Goal: Entertainment & Leisure: Consume media (video, audio)

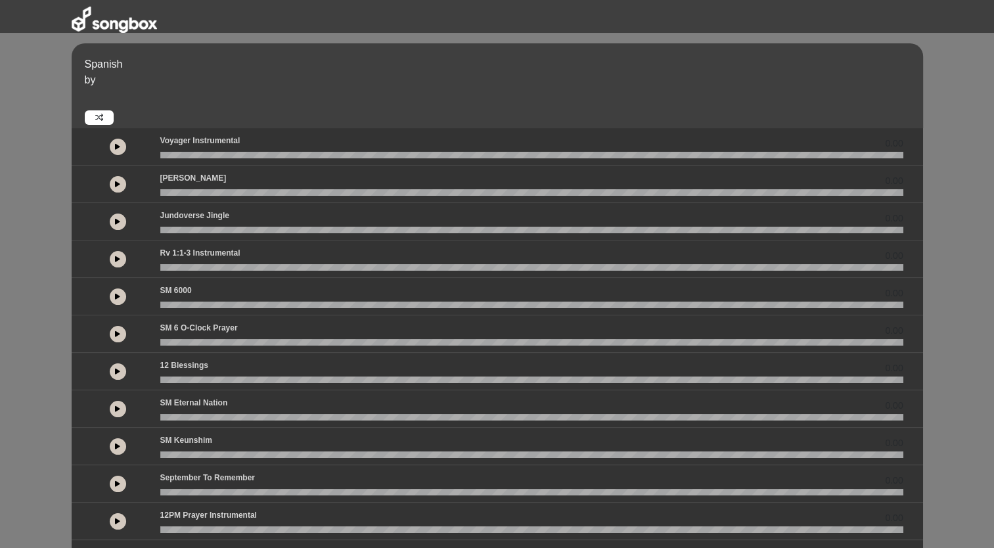
click at [121, 334] on button at bounding box center [118, 334] width 16 height 16
click at [234, 401] on div "SM Eternal Nation 0.00" at bounding box center [531, 405] width 758 height 17
click at [237, 401] on div "SM Eternal Nation 0.00" at bounding box center [531, 405] width 758 height 17
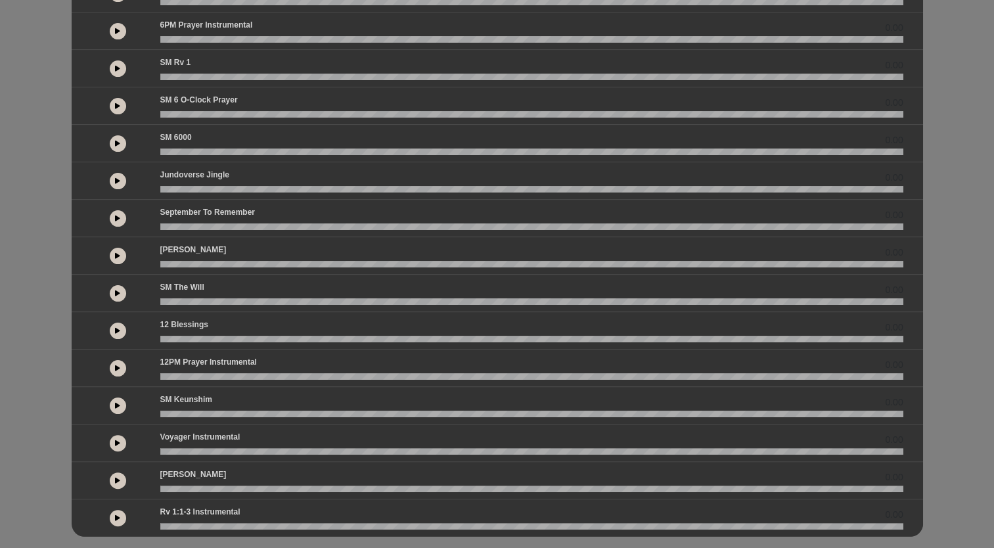
scroll to position [208, 0]
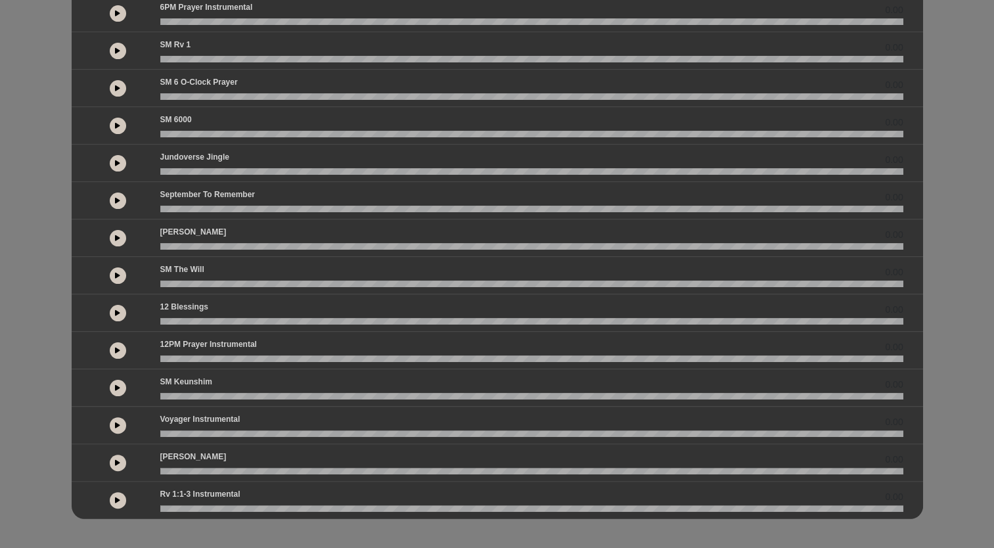
click at [267, 347] on div "12PM Prayer Instrumental 0.00" at bounding box center [531, 346] width 758 height 17
click at [229, 238] on div "[PERSON_NAME] 0.00" at bounding box center [531, 234] width 758 height 17
click at [116, 234] on icon at bounding box center [117, 237] width 5 height 7
click at [116, 231] on button at bounding box center [118, 238] width 16 height 16
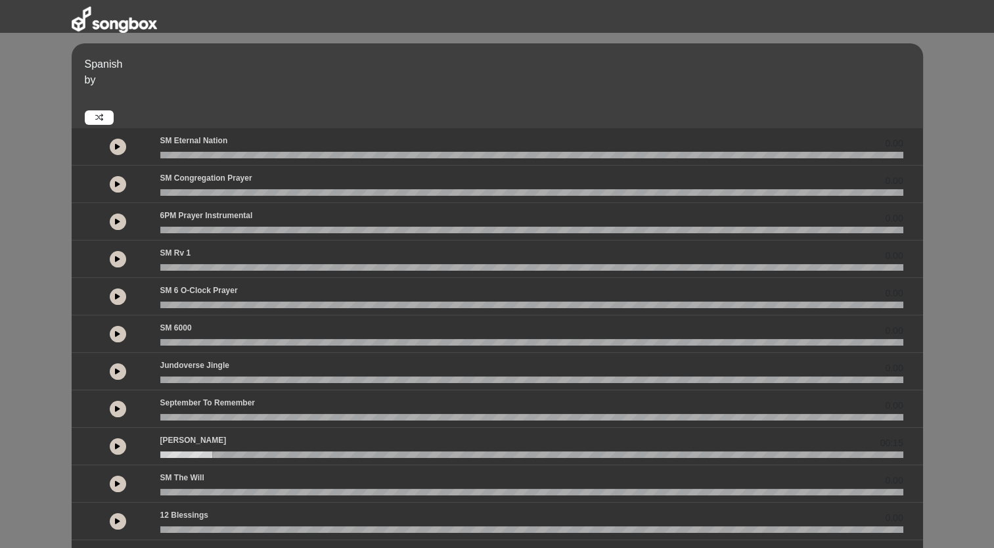
click at [116, 142] on button at bounding box center [118, 147] width 16 height 16
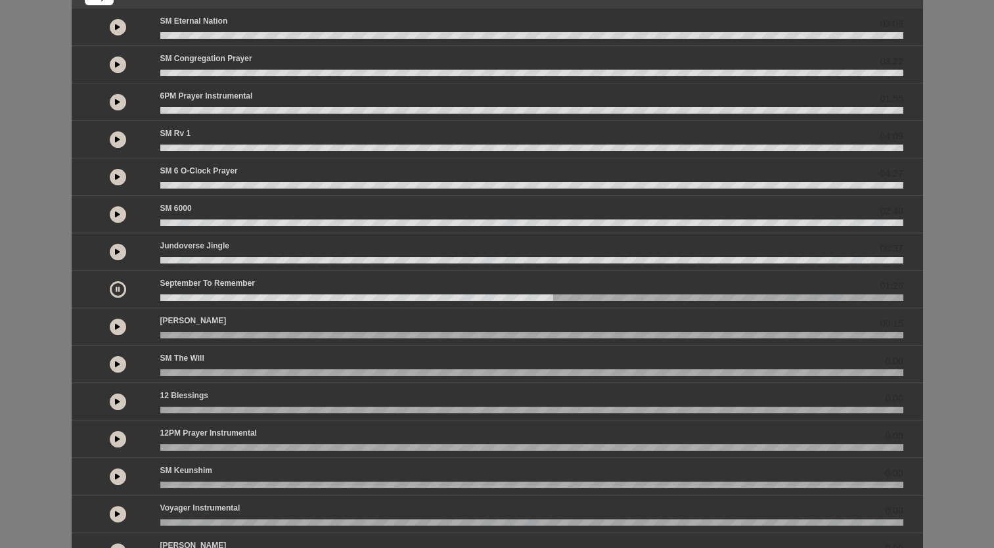
scroll to position [117, 0]
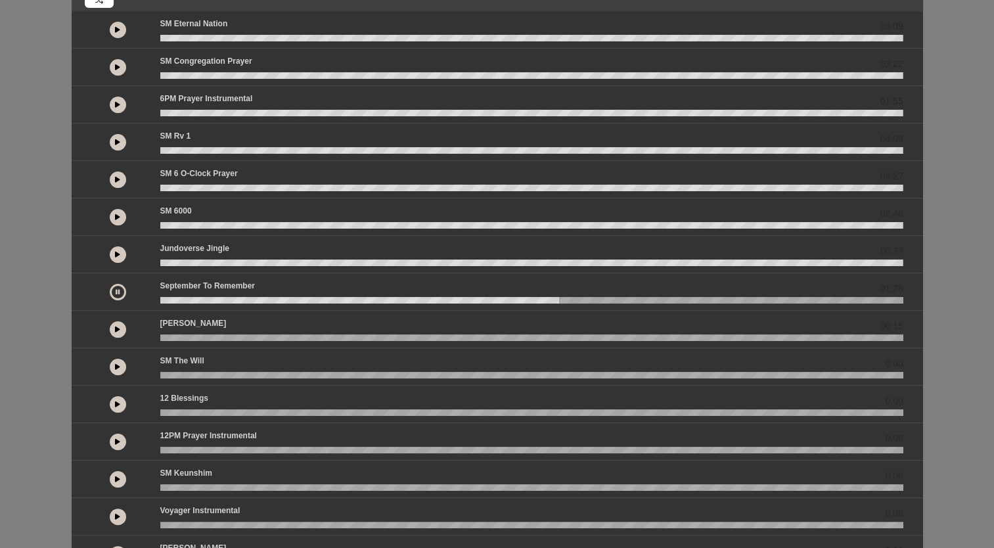
click at [117, 288] on icon at bounding box center [118, 291] width 4 height 7
